Goal: Information Seeking & Learning: Check status

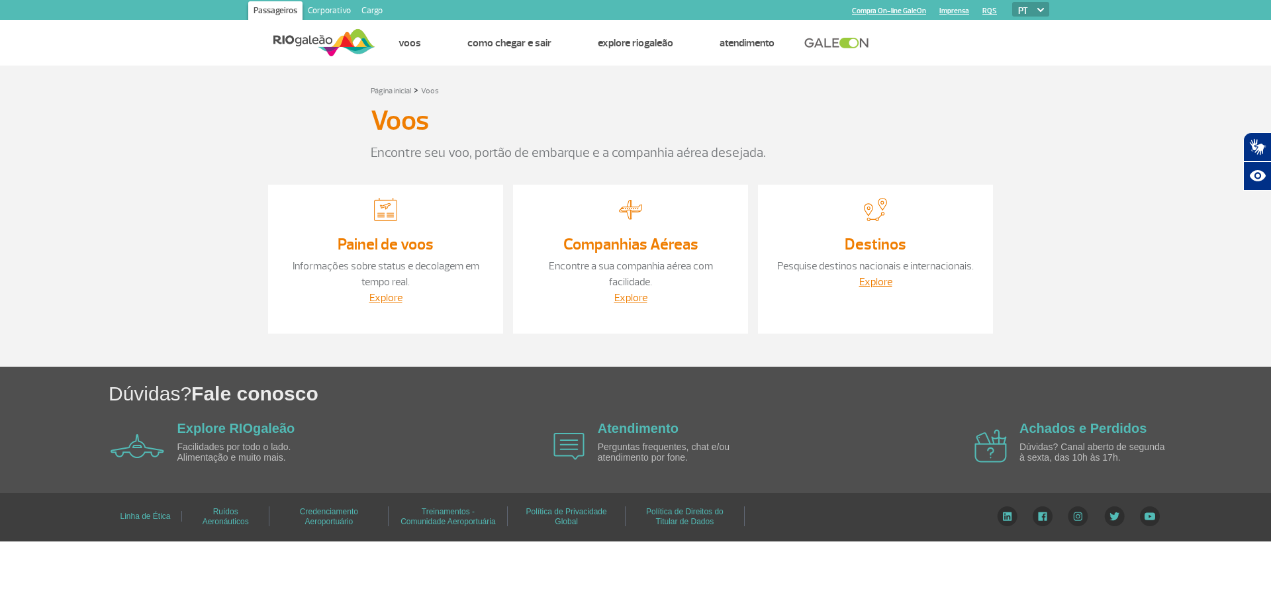
drag, startPoint x: 593, startPoint y: 183, endPoint x: 544, endPoint y: 180, distance: 49.1
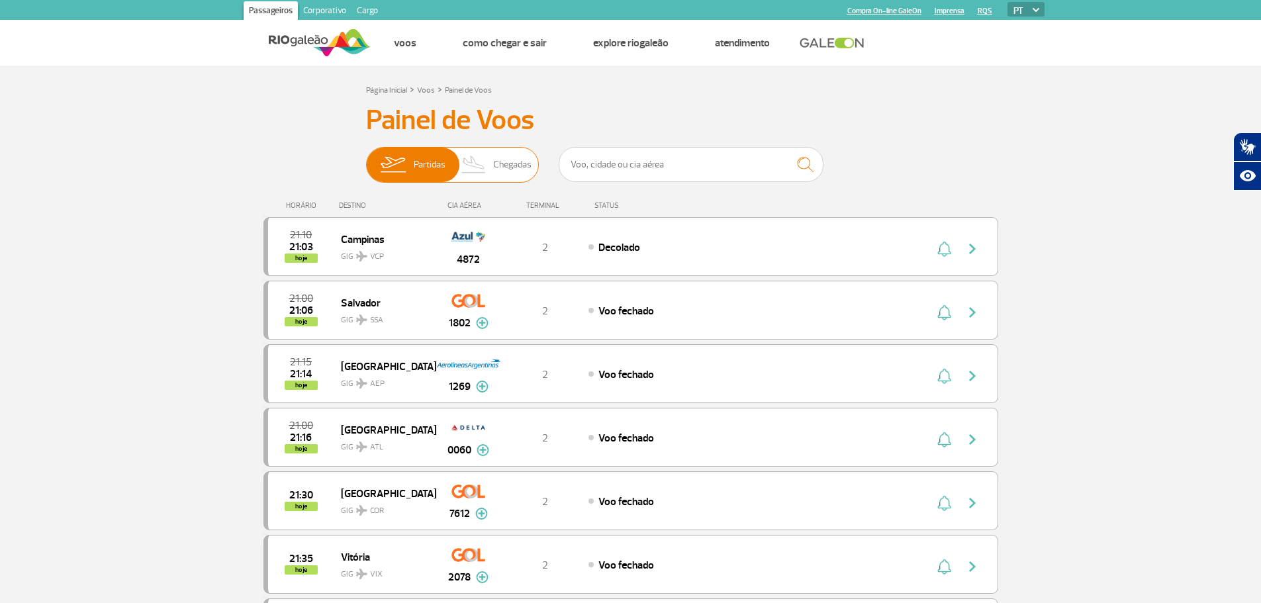
click at [494, 168] on span "Chegadas" at bounding box center [512, 165] width 38 height 34
click at [366, 158] on input "Partidas Chegadas" at bounding box center [366, 158] width 0 height 0
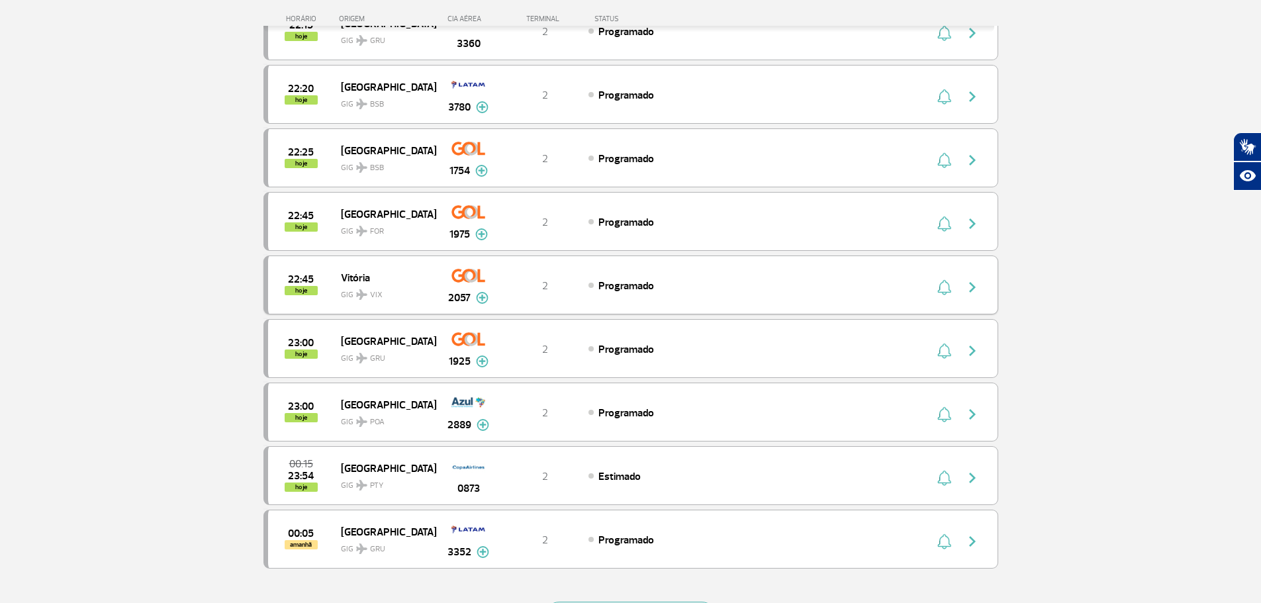
scroll to position [993, 0]
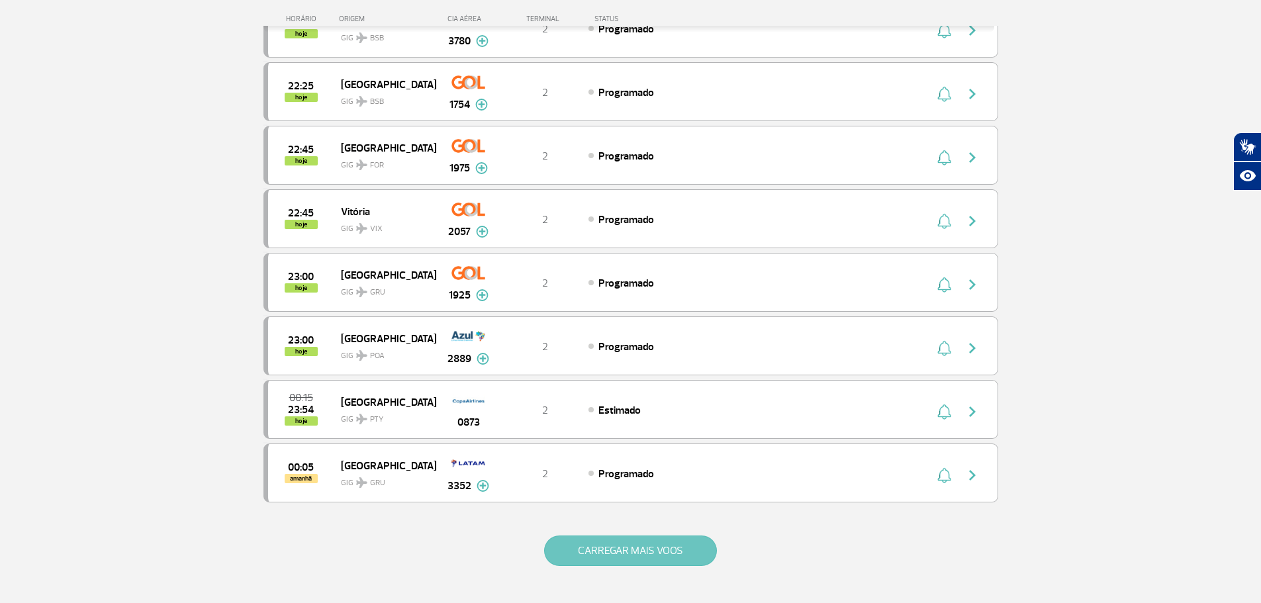
click at [608, 540] on button "CARREGAR MAIS VOOS" at bounding box center [630, 551] width 173 height 30
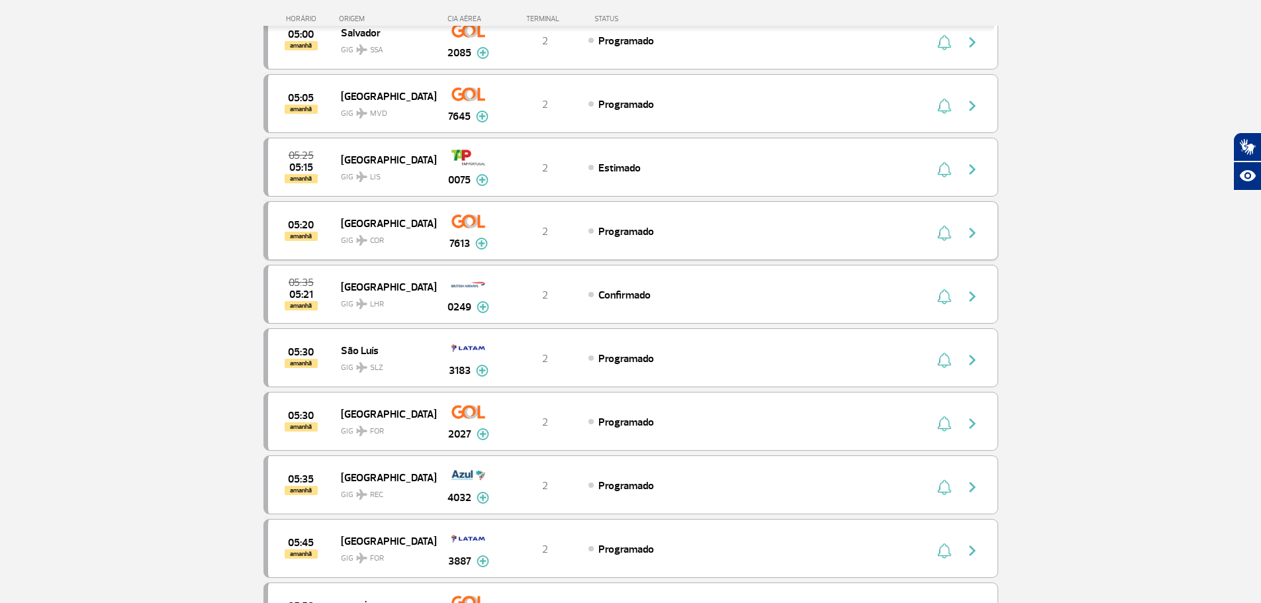
scroll to position [2251, 0]
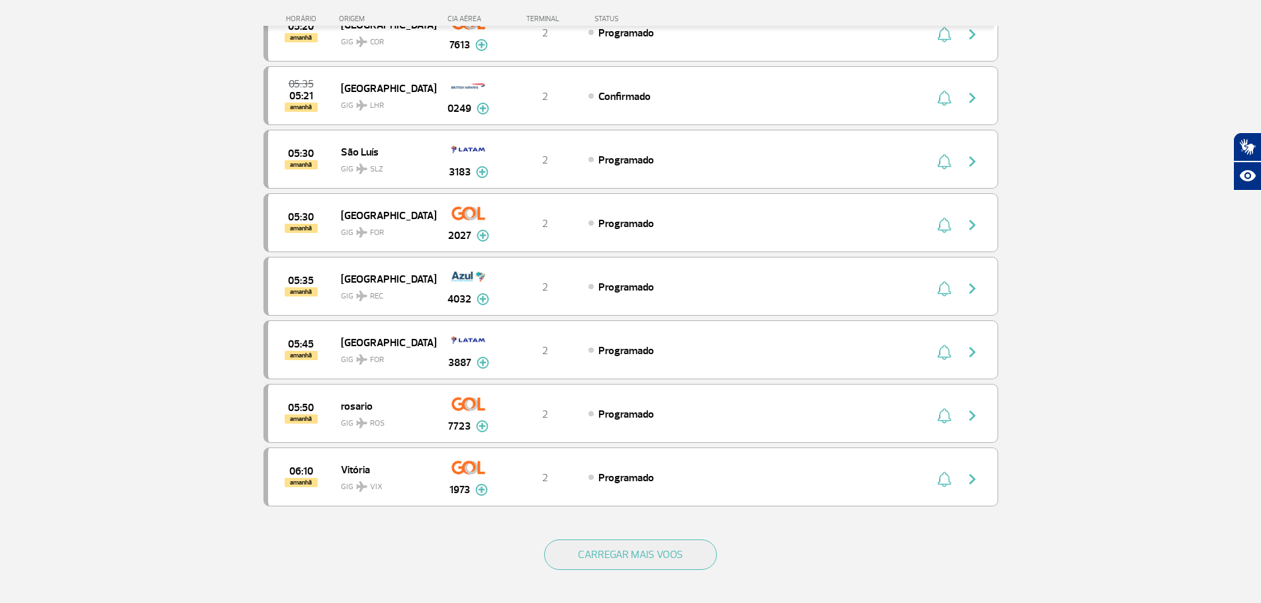
click at [610, 538] on div "CARREGAR MAIS VOOS" at bounding box center [631, 576] width 735 height 107
click at [606, 556] on button "CARREGAR MAIS VOOS" at bounding box center [630, 555] width 173 height 30
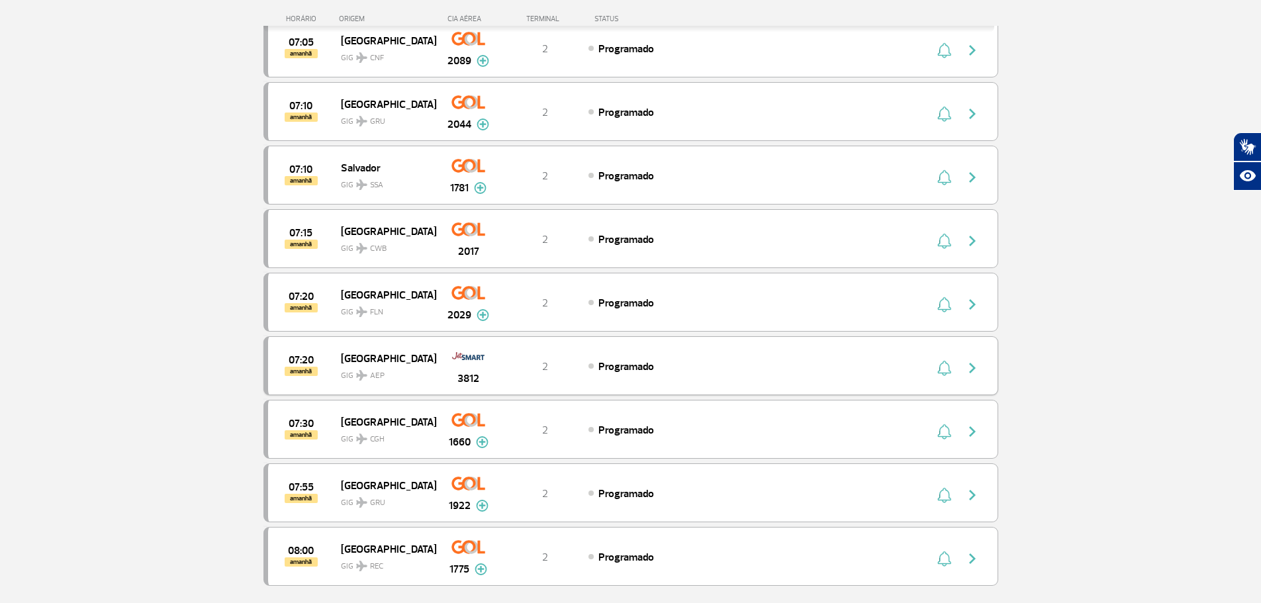
scroll to position [3575, 0]
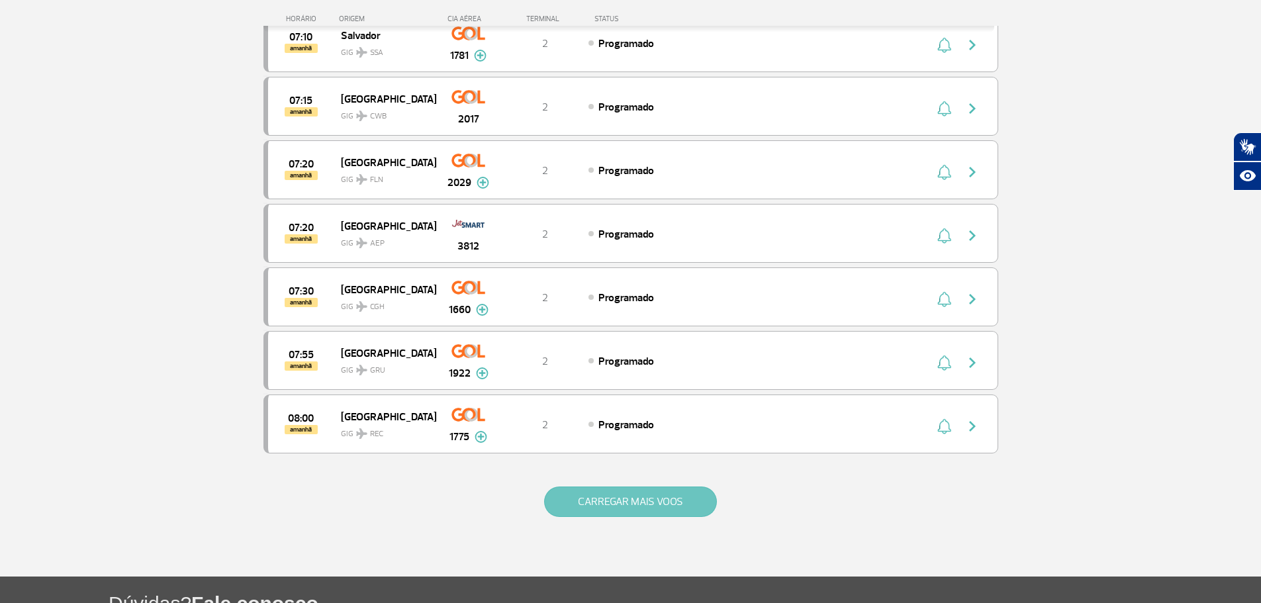
click at [612, 517] on button "CARREGAR MAIS VOOS" at bounding box center [630, 502] width 173 height 30
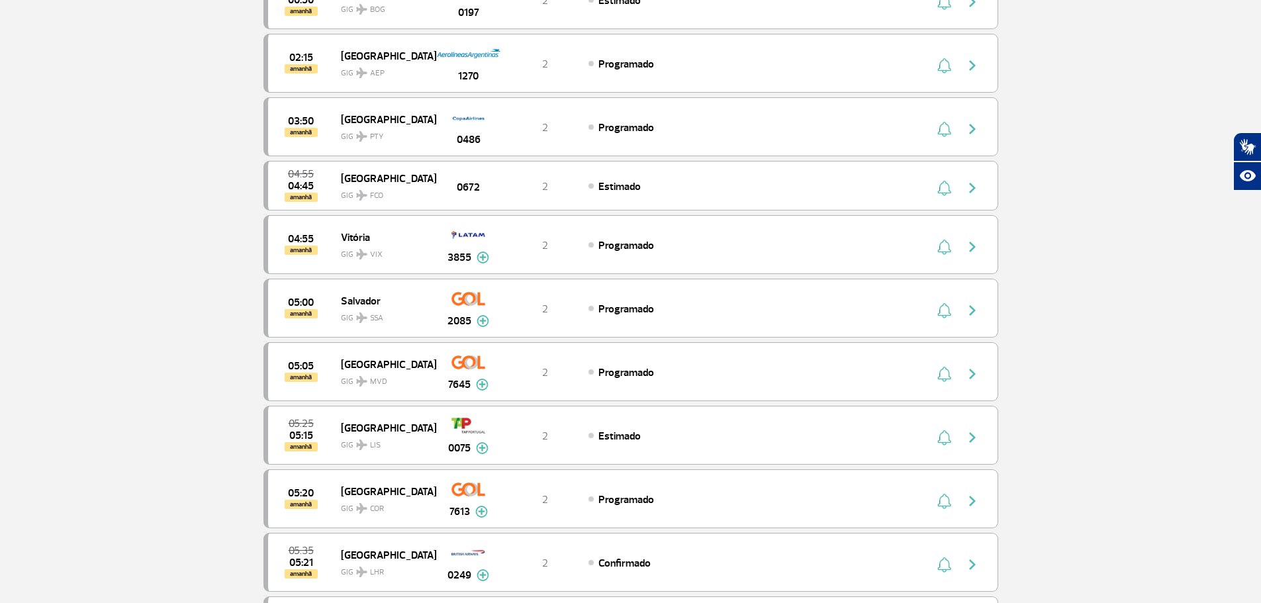
scroll to position [0, 0]
